Goal: Information Seeking & Learning: Learn about a topic

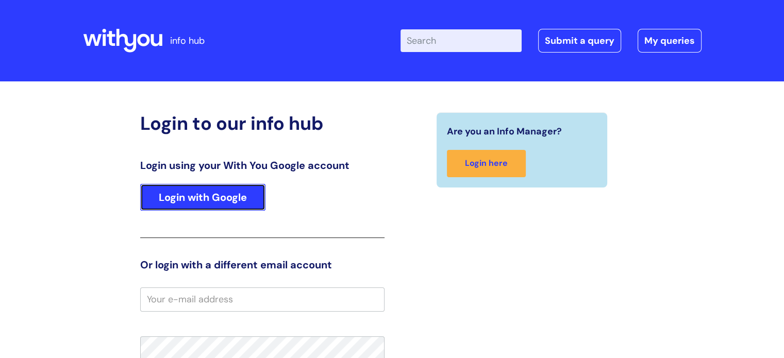
click at [202, 194] on link "Login with Google" at bounding box center [202, 197] width 125 height 27
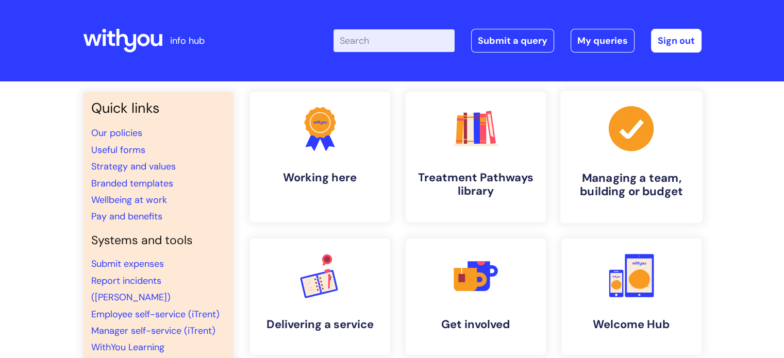
click at [622, 141] on icon at bounding box center [630, 128] width 45 height 45
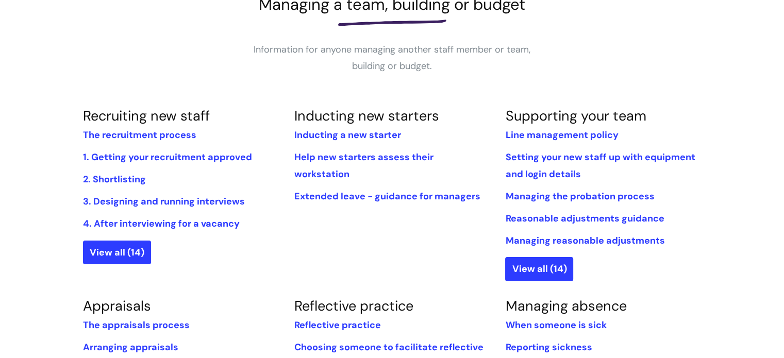
scroll to position [206, 0]
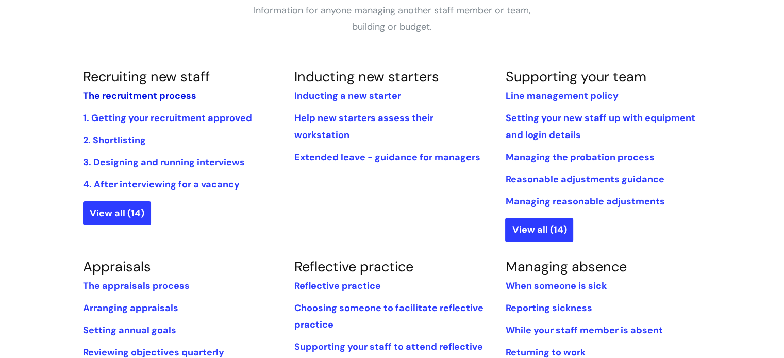
click at [130, 96] on link "The recruitment process" at bounding box center [139, 96] width 113 height 12
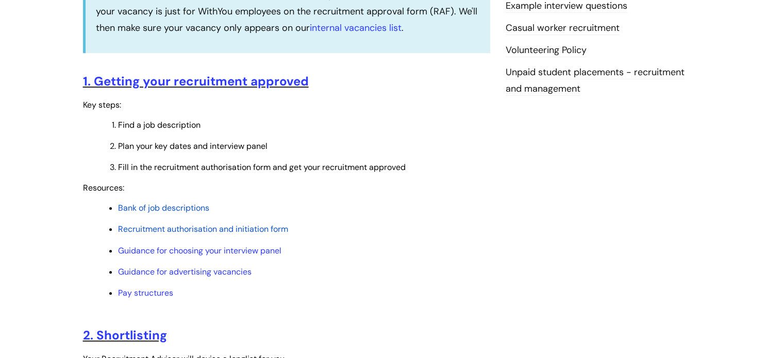
scroll to position [412, 0]
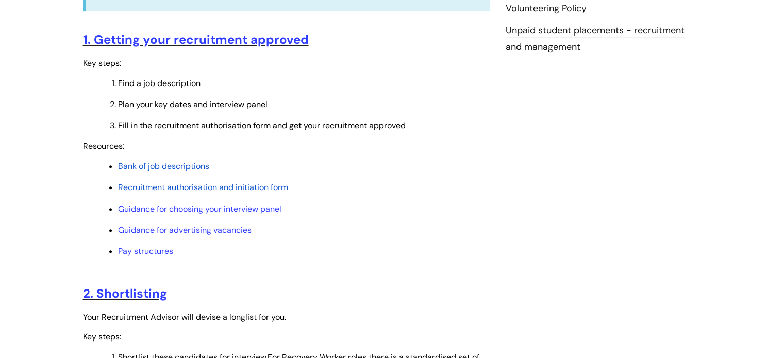
click at [186, 167] on span "Bank of job descriptions" at bounding box center [163, 166] width 91 height 11
